Goal: Answer question/provide support: Share knowledge or assist other users

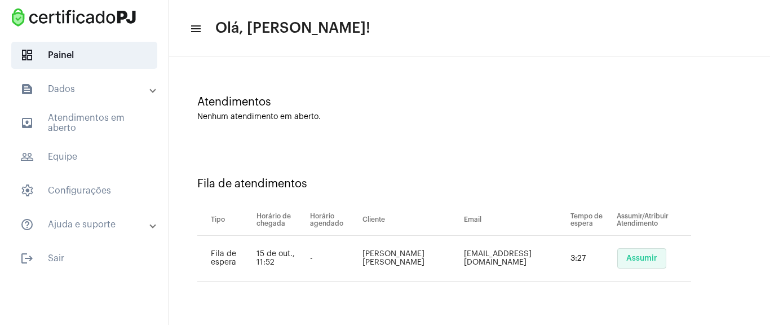
drag, startPoint x: 635, startPoint y: 256, endPoint x: 628, endPoint y: 254, distance: 7.9
click at [635, 256] on span "Assumir" at bounding box center [641, 258] width 31 height 8
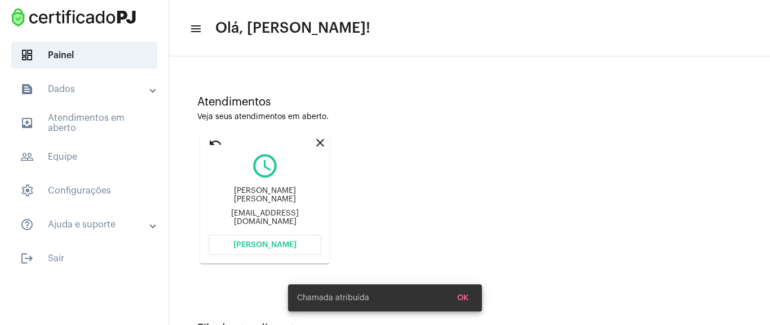
click at [284, 233] on mat-card "close undo query_builder [PERSON_NAME] [PERSON_NAME] [EMAIL_ADDRESS][DOMAIN_NAM…" at bounding box center [265, 197] width 130 height 131
click at [282, 242] on span "[PERSON_NAME]" at bounding box center [264, 245] width 63 height 8
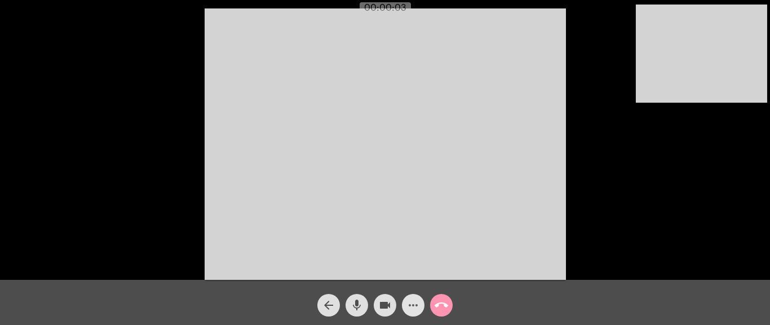
click at [416, 303] on mat-icon "more_horiz" at bounding box center [413, 305] width 14 height 14
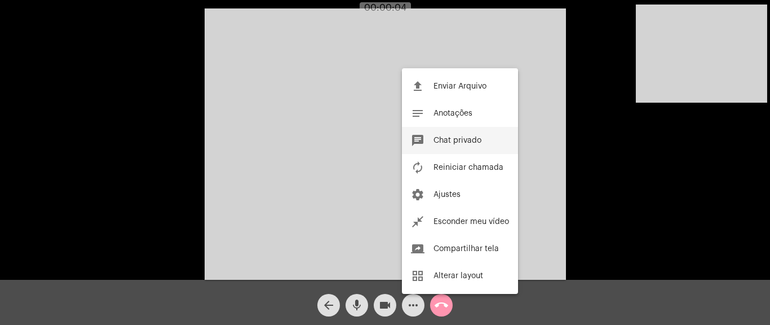
click at [457, 141] on span "Chat privado" at bounding box center [457, 140] width 48 height 8
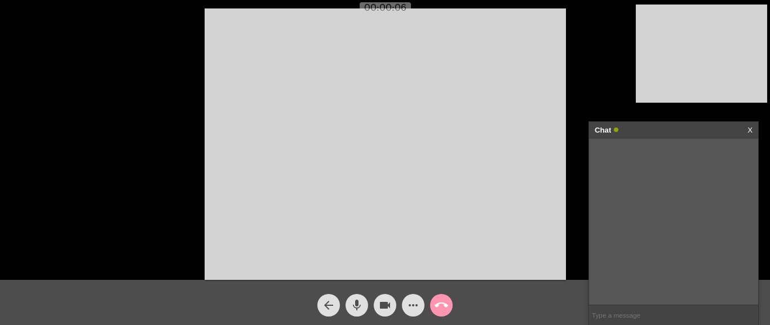
click at [626, 317] on input "text" at bounding box center [673, 315] width 169 height 20
click at [372, 191] on video at bounding box center [385, 143] width 361 height 271
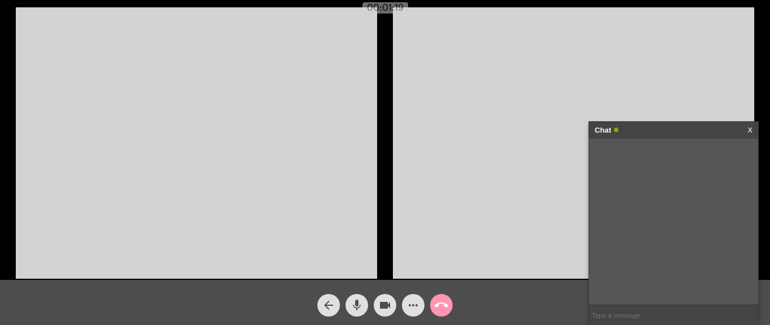
click at [617, 322] on input "text" at bounding box center [673, 315] width 169 height 20
click at [409, 305] on mat-icon "more_horiz" at bounding box center [413, 305] width 14 height 14
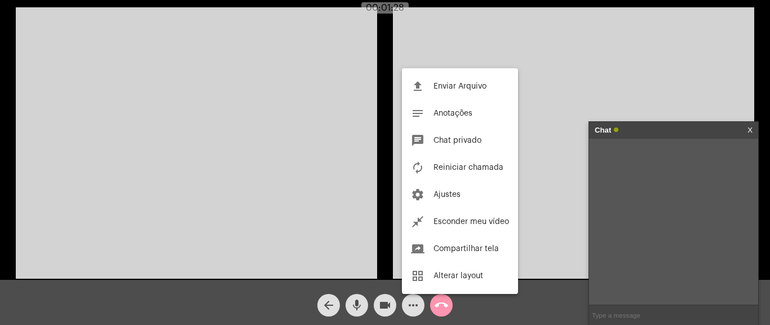
click at [198, 51] on div at bounding box center [385, 162] width 770 height 325
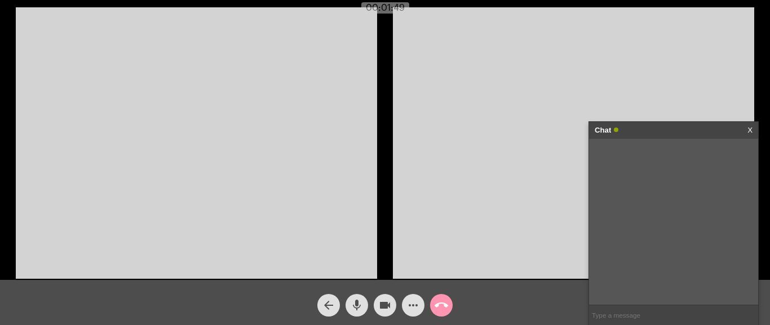
click at [617, 321] on input "text" at bounding box center [673, 315] width 169 height 20
paste input "[URL][DOMAIN_NAME]"
type input "[URL][DOMAIN_NAME]"
click at [444, 303] on mat-icon "call_end" at bounding box center [442, 305] width 14 height 14
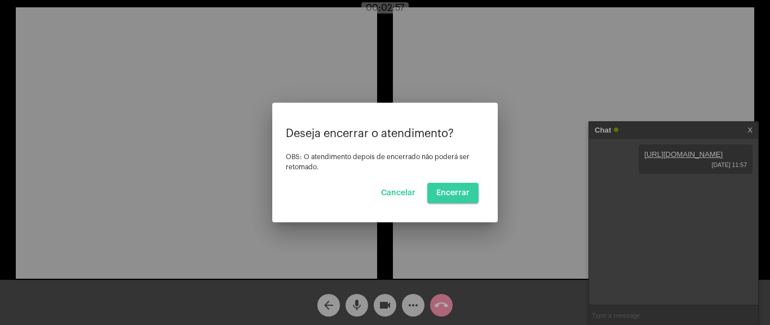
click at [456, 187] on button "Encerrar" at bounding box center [452, 193] width 51 height 20
